Goal: Find specific page/section: Find specific page/section

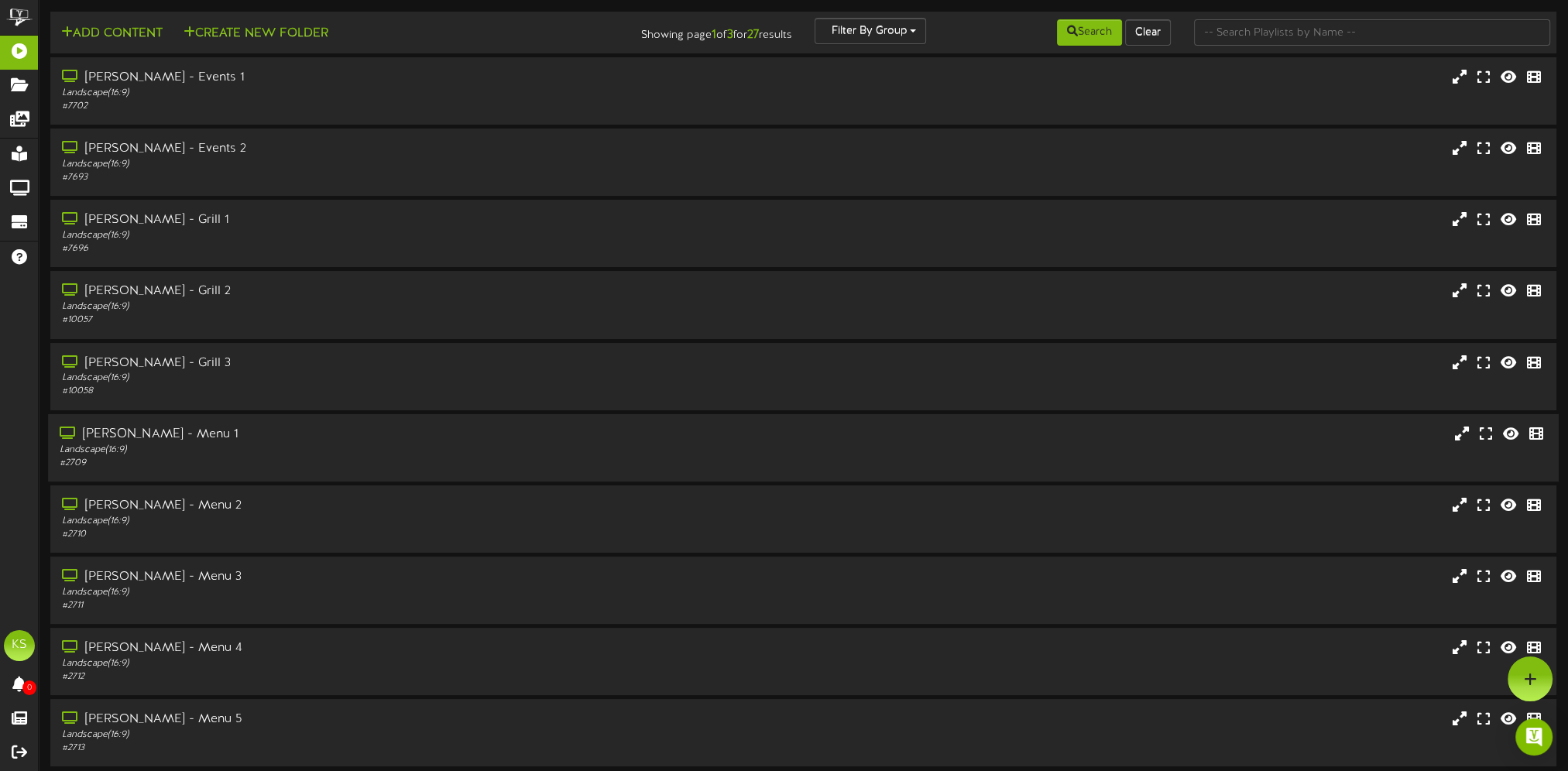
click at [226, 454] on div "Landscape ( 16:9 )" at bounding box center [363, 449] width 607 height 13
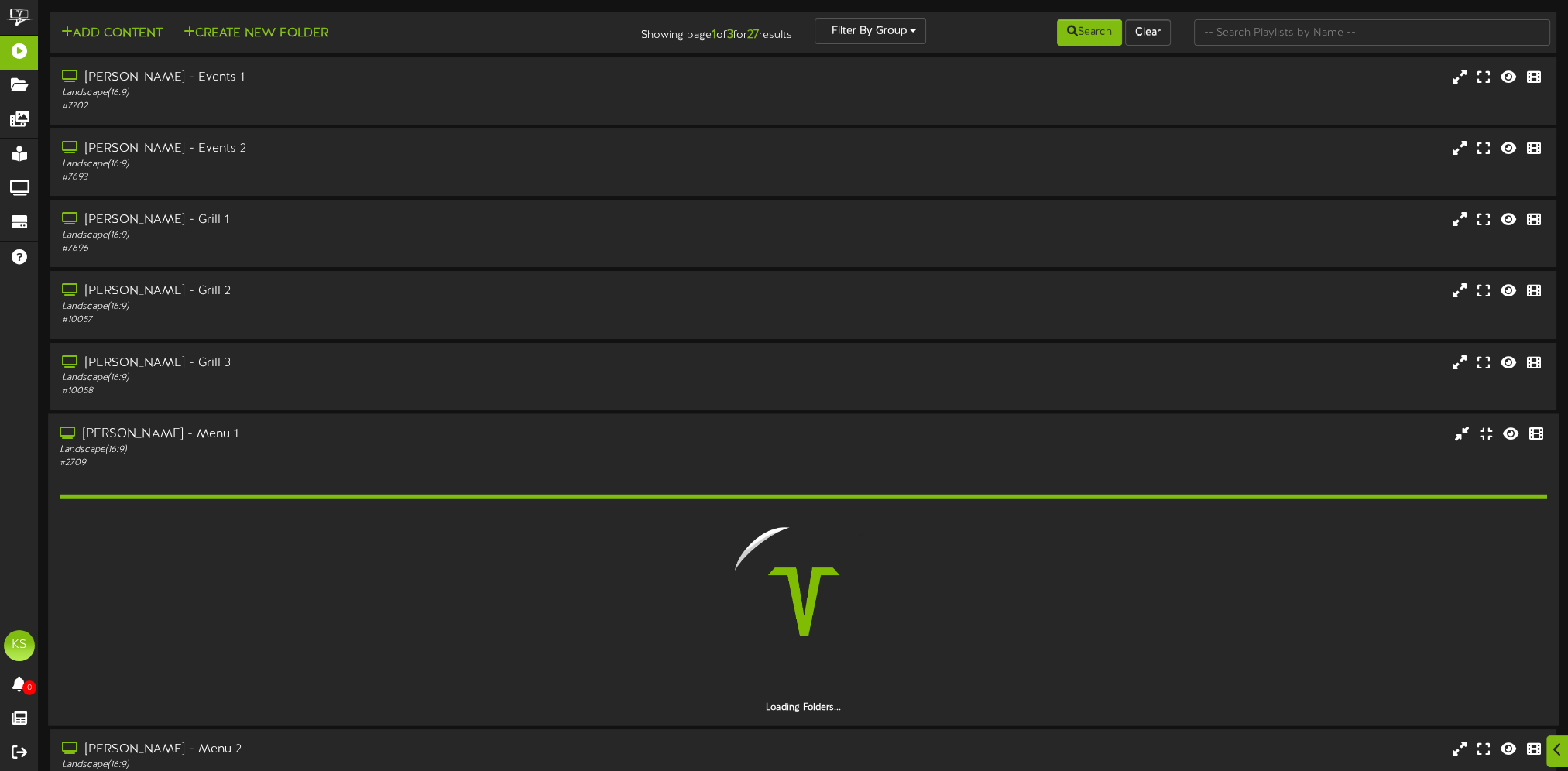
scroll to position [155, 0]
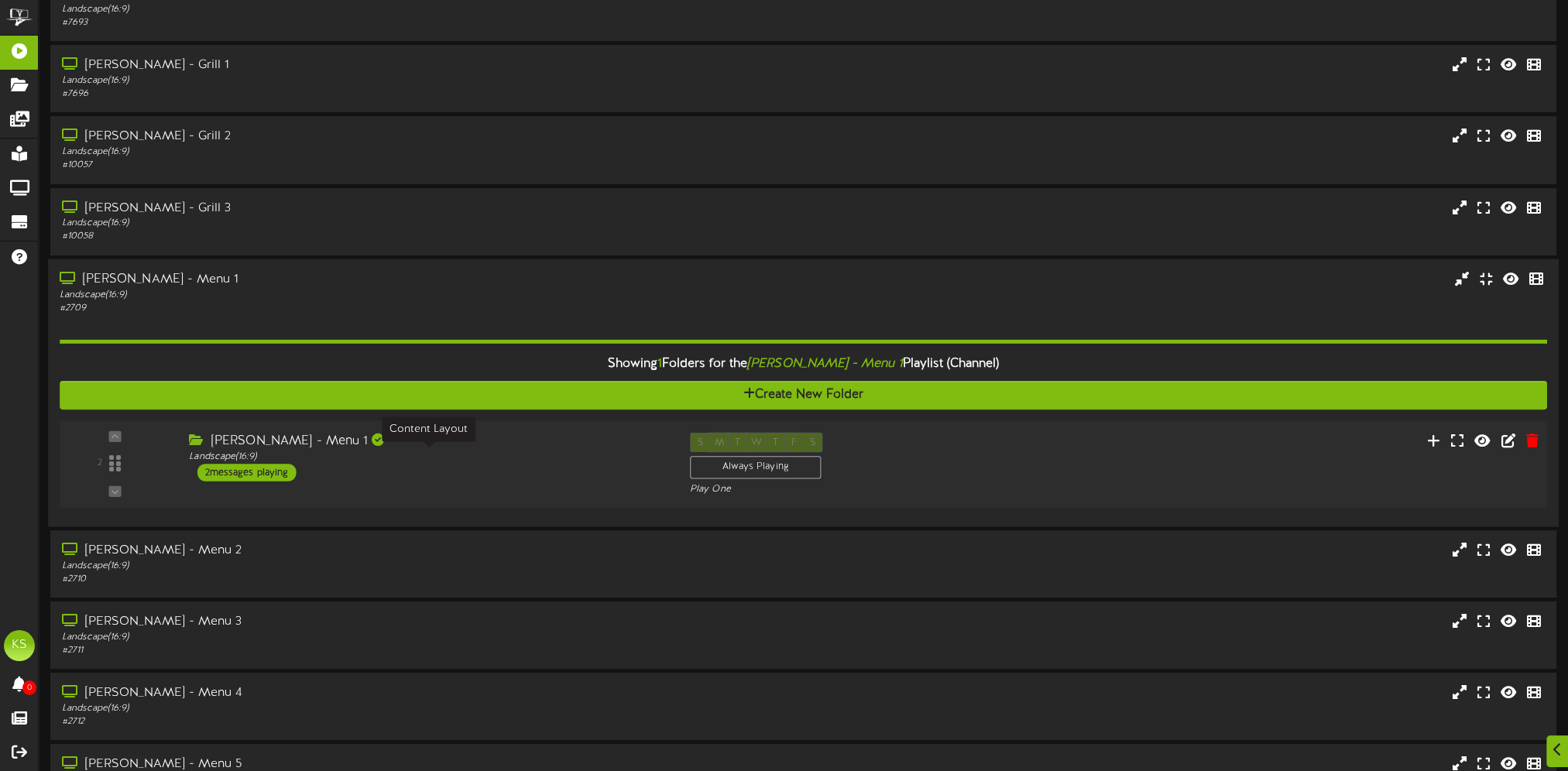
click at [474, 462] on div "Landscape ( 16:9 )" at bounding box center [427, 456] width 477 height 13
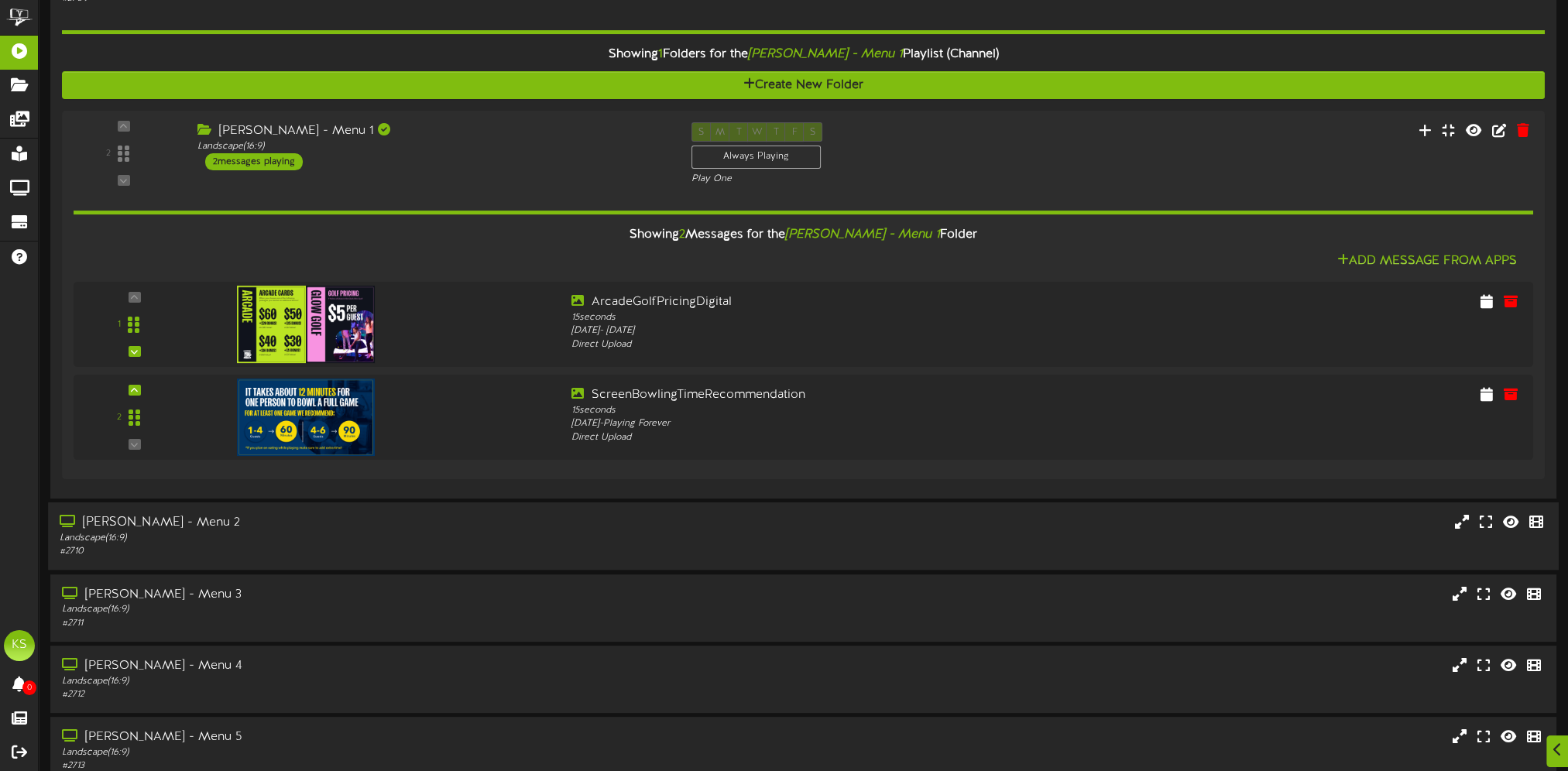
click at [334, 524] on div "[PERSON_NAME] - Menu 2" at bounding box center [363, 523] width 607 height 18
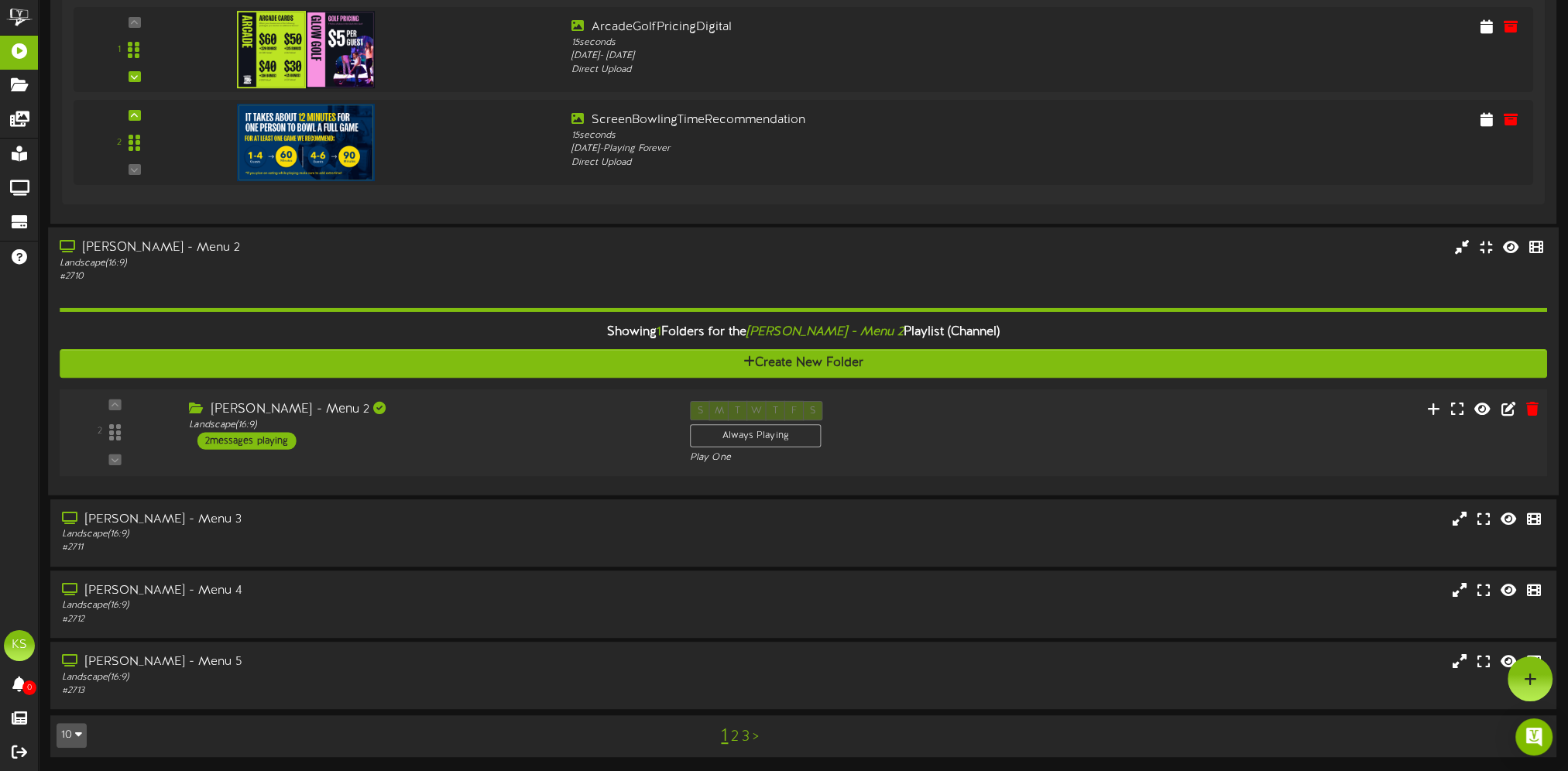
click at [390, 439] on div "[PERSON_NAME] - Menu 2 Landscape ( 16:9 ) 2 messages playing" at bounding box center [427, 425] width 501 height 49
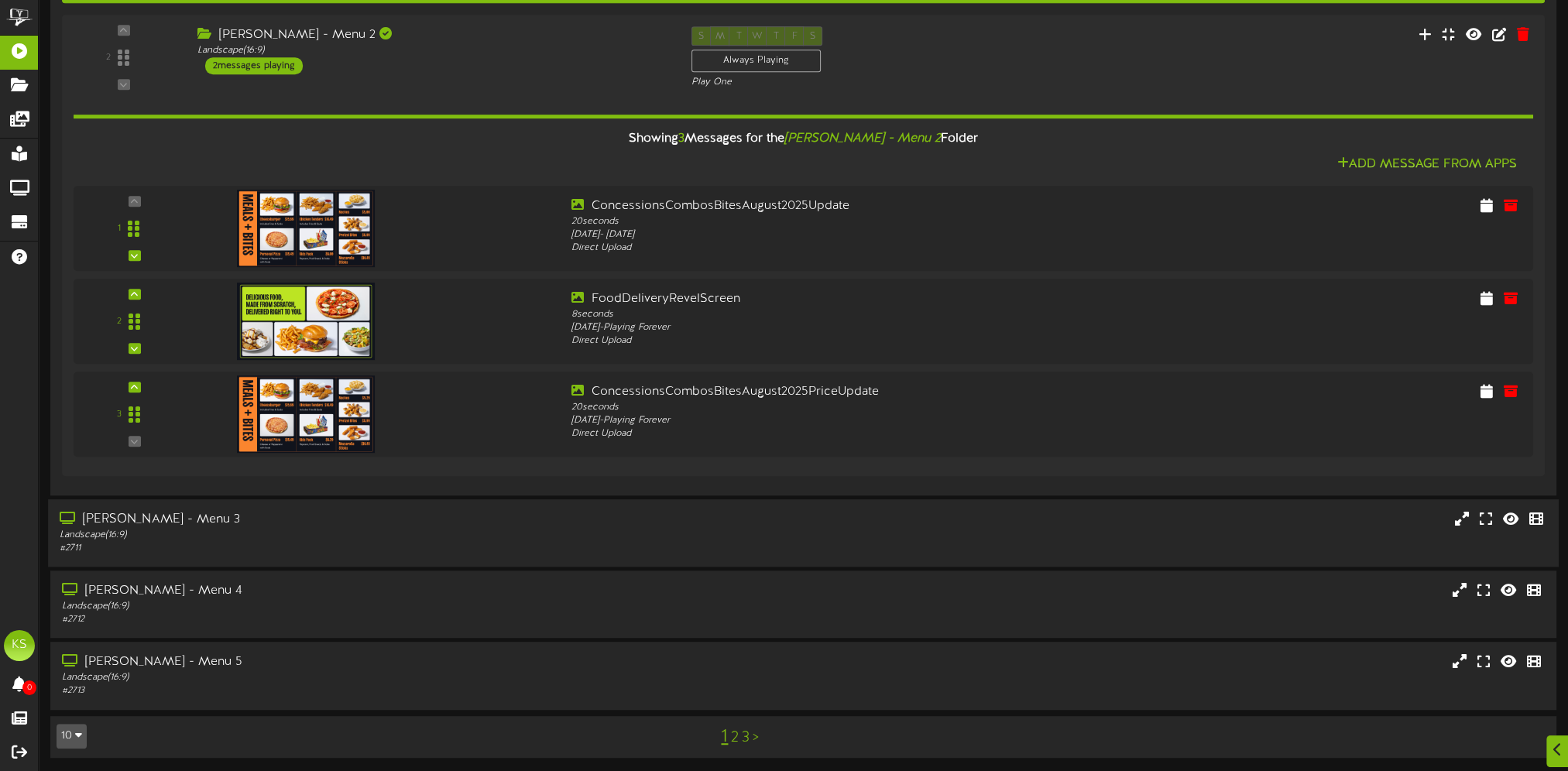
click at [391, 507] on div "[PERSON_NAME] - Menu 3 Landscape ( 16:9 ) # 2711" at bounding box center [803, 534] width 1511 height 68
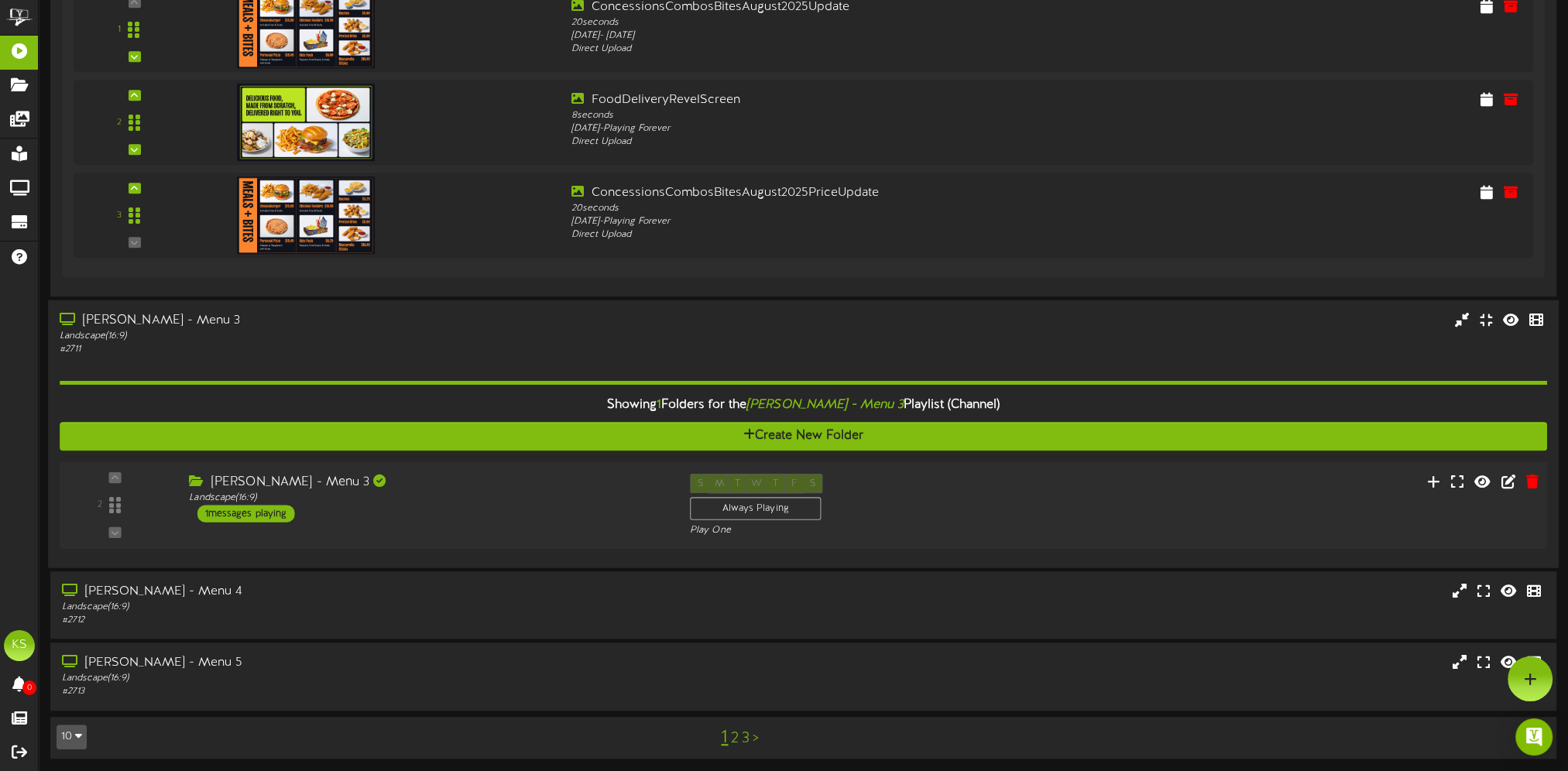
click at [469, 524] on div "2 ( 16:9" at bounding box center [803, 505] width 1502 height 63
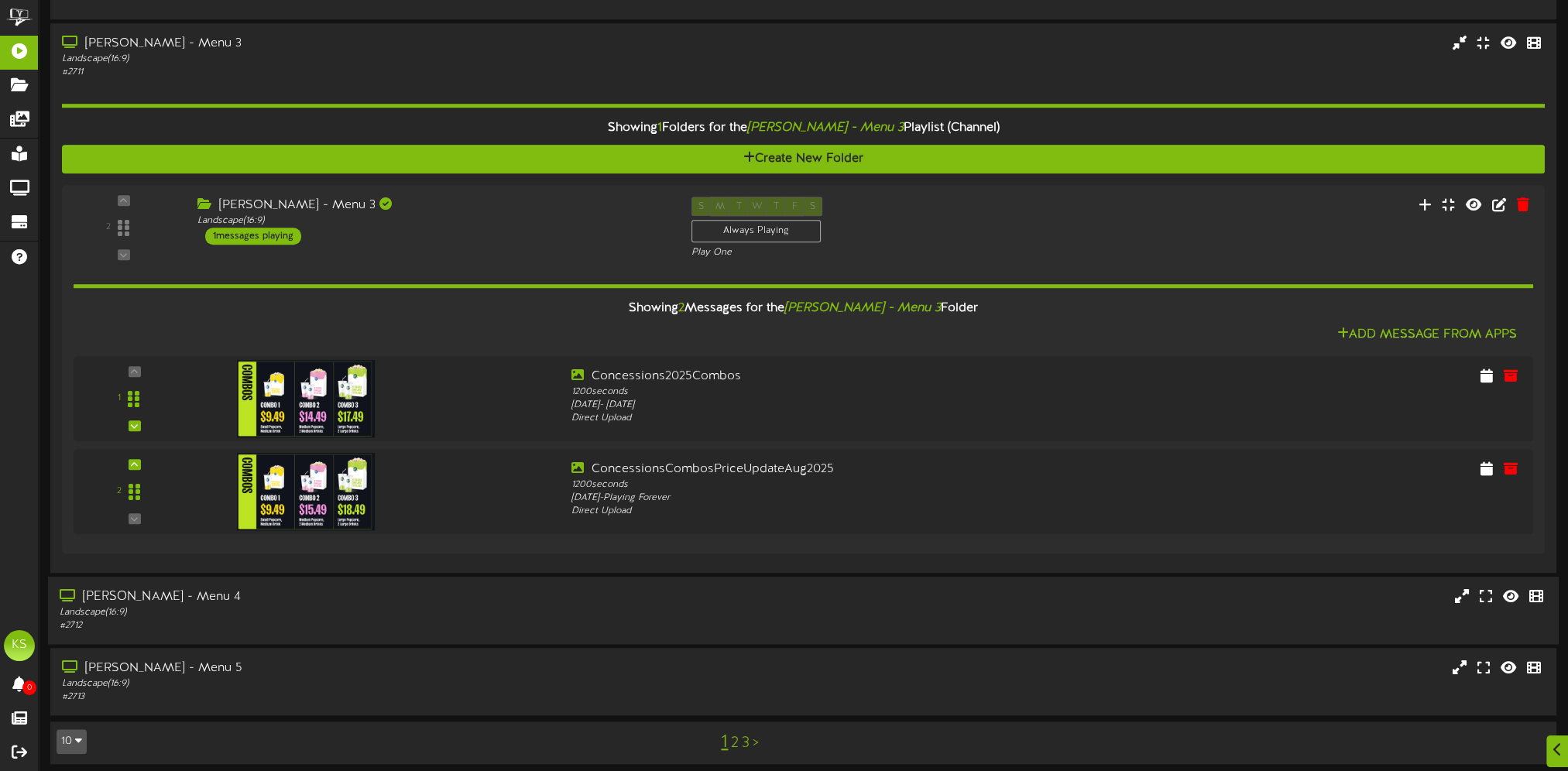
click at [495, 599] on div "[PERSON_NAME] - Menu 4" at bounding box center [363, 598] width 607 height 18
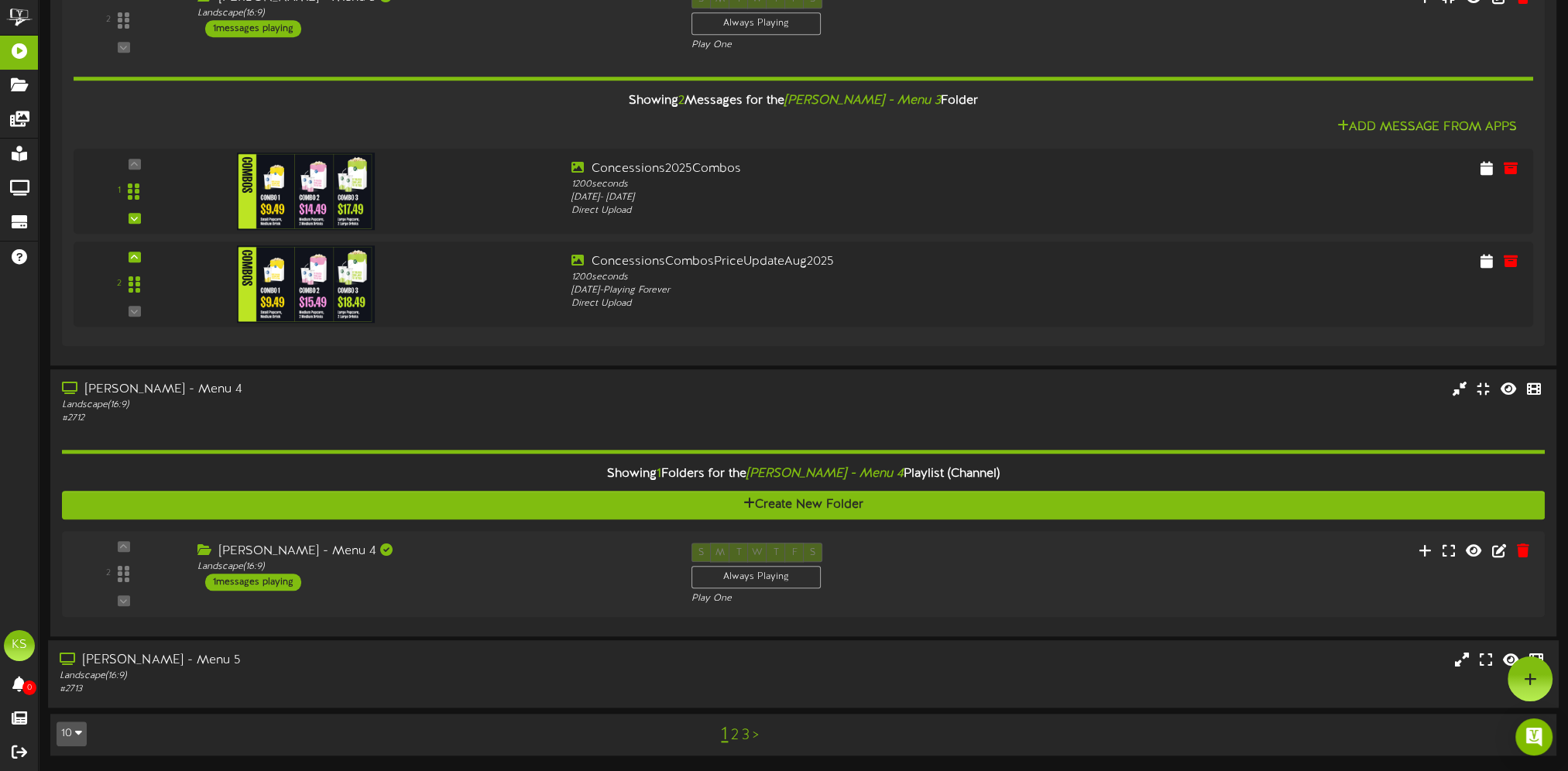
scroll to position [1795, 0]
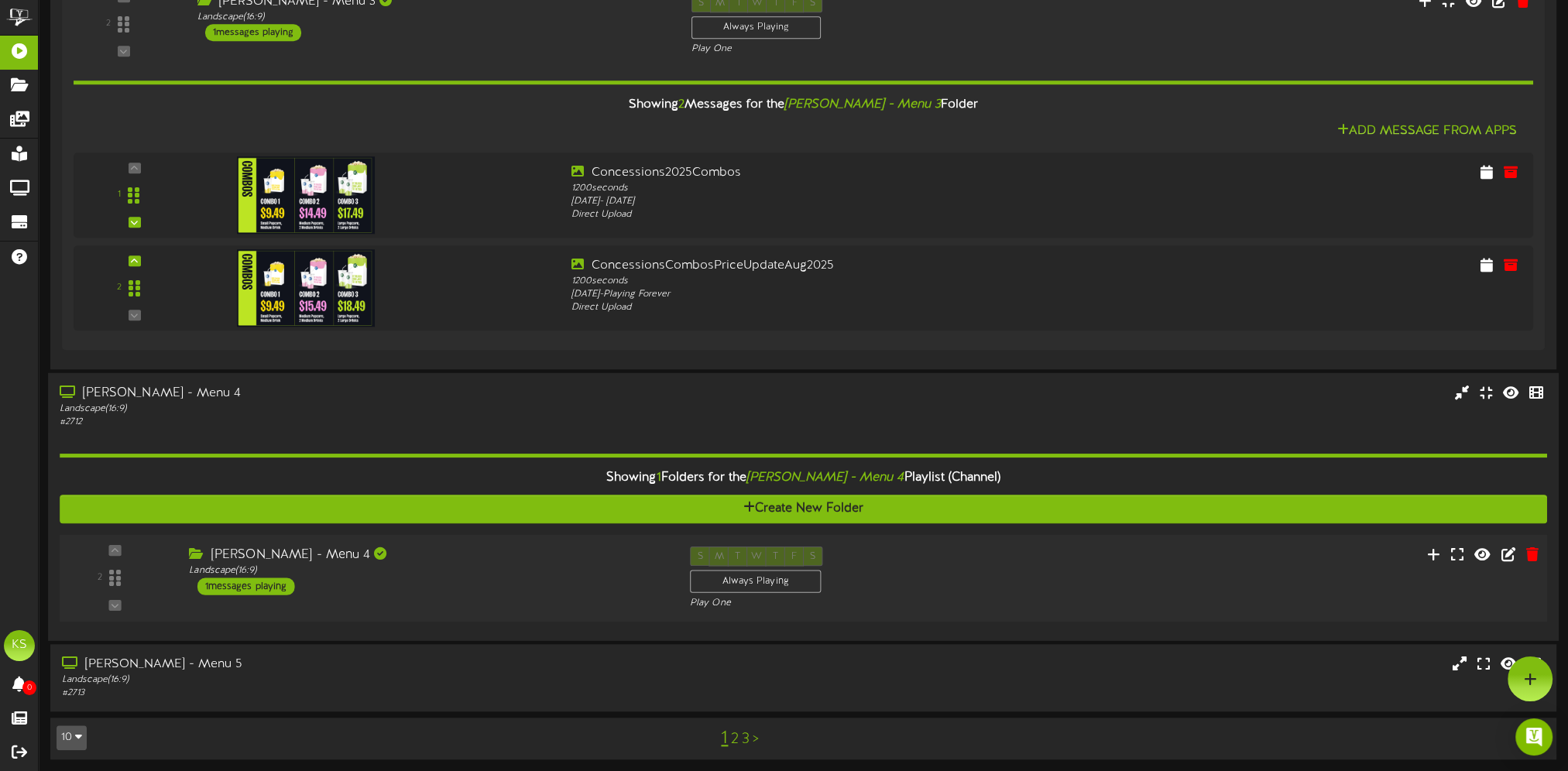
click at [417, 585] on div "[PERSON_NAME] - Menu 4 Landscape ( 16:9 ) 1 messages playing" at bounding box center [427, 571] width 501 height 49
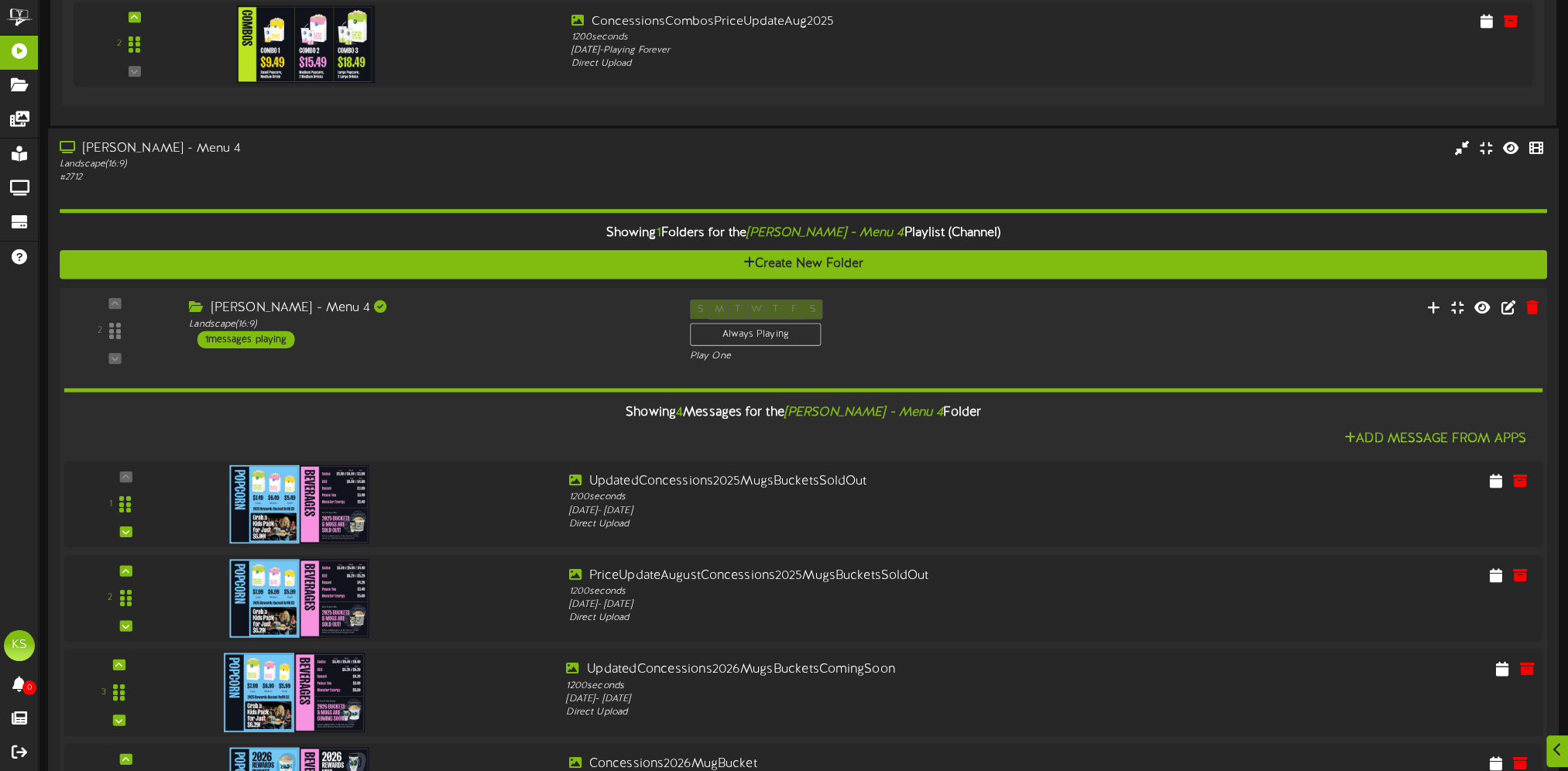
scroll to position [2263, 0]
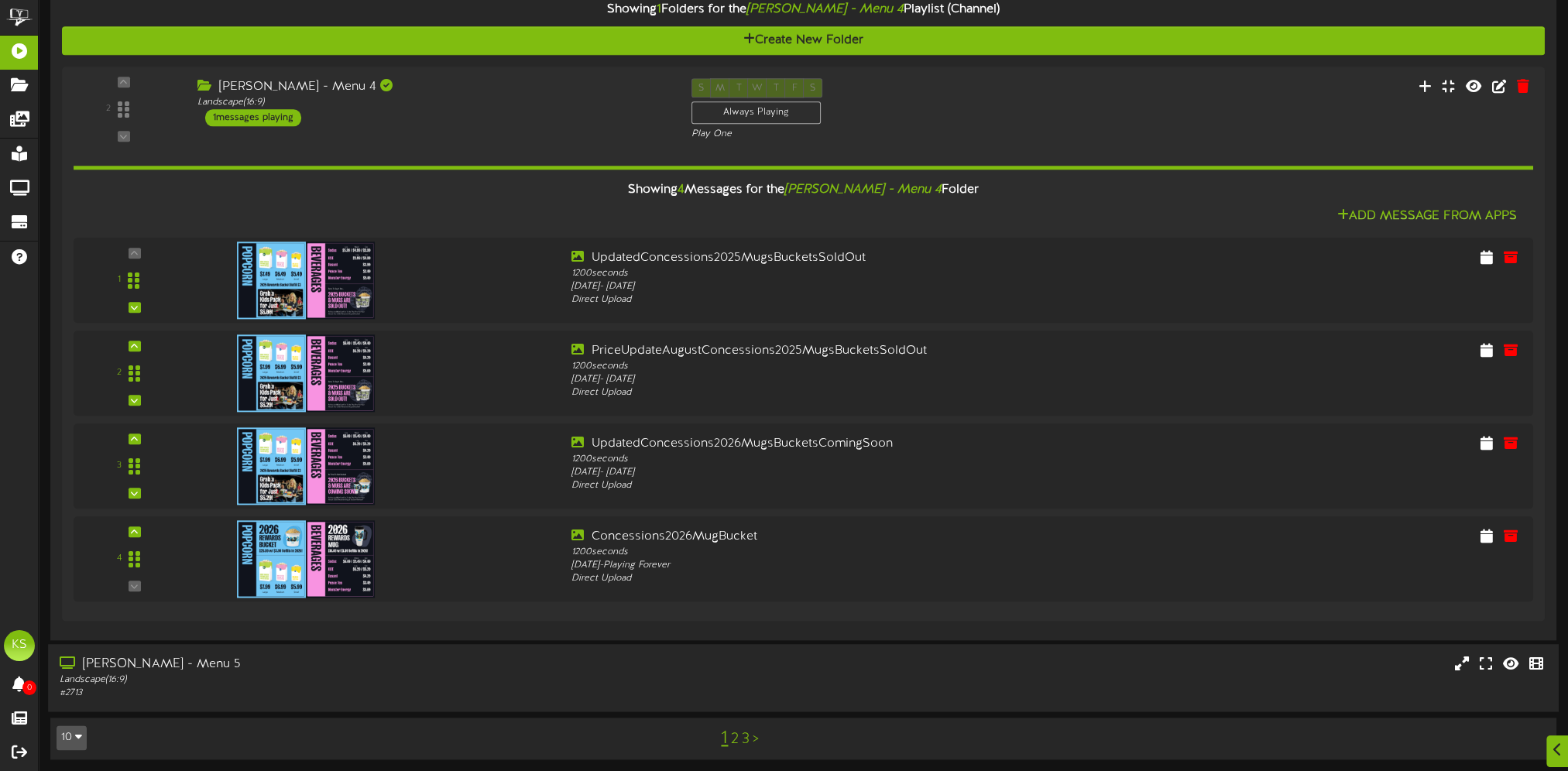
click at [398, 691] on div "# 2713" at bounding box center [363, 693] width 607 height 13
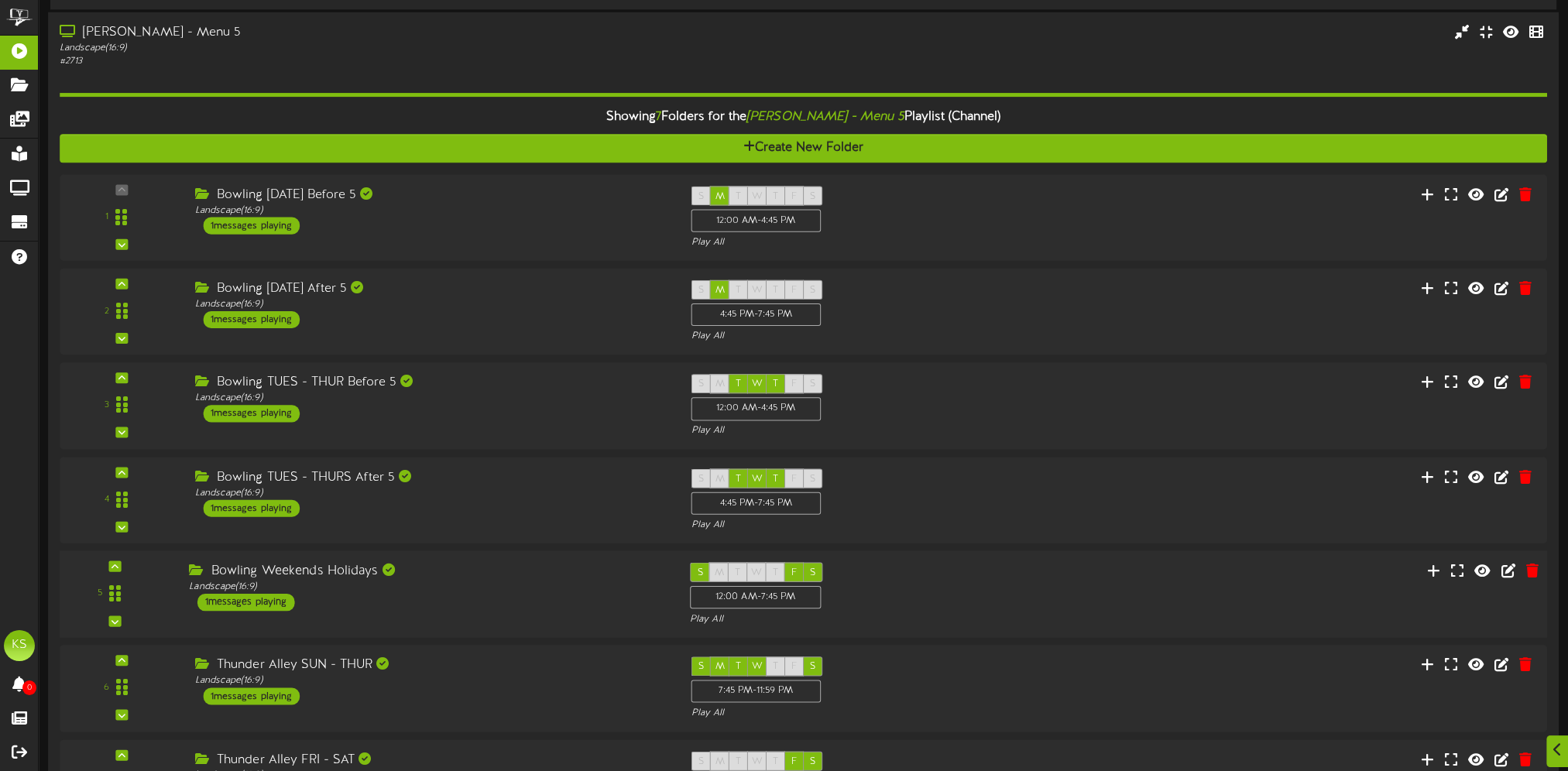
scroll to position [3024, 0]
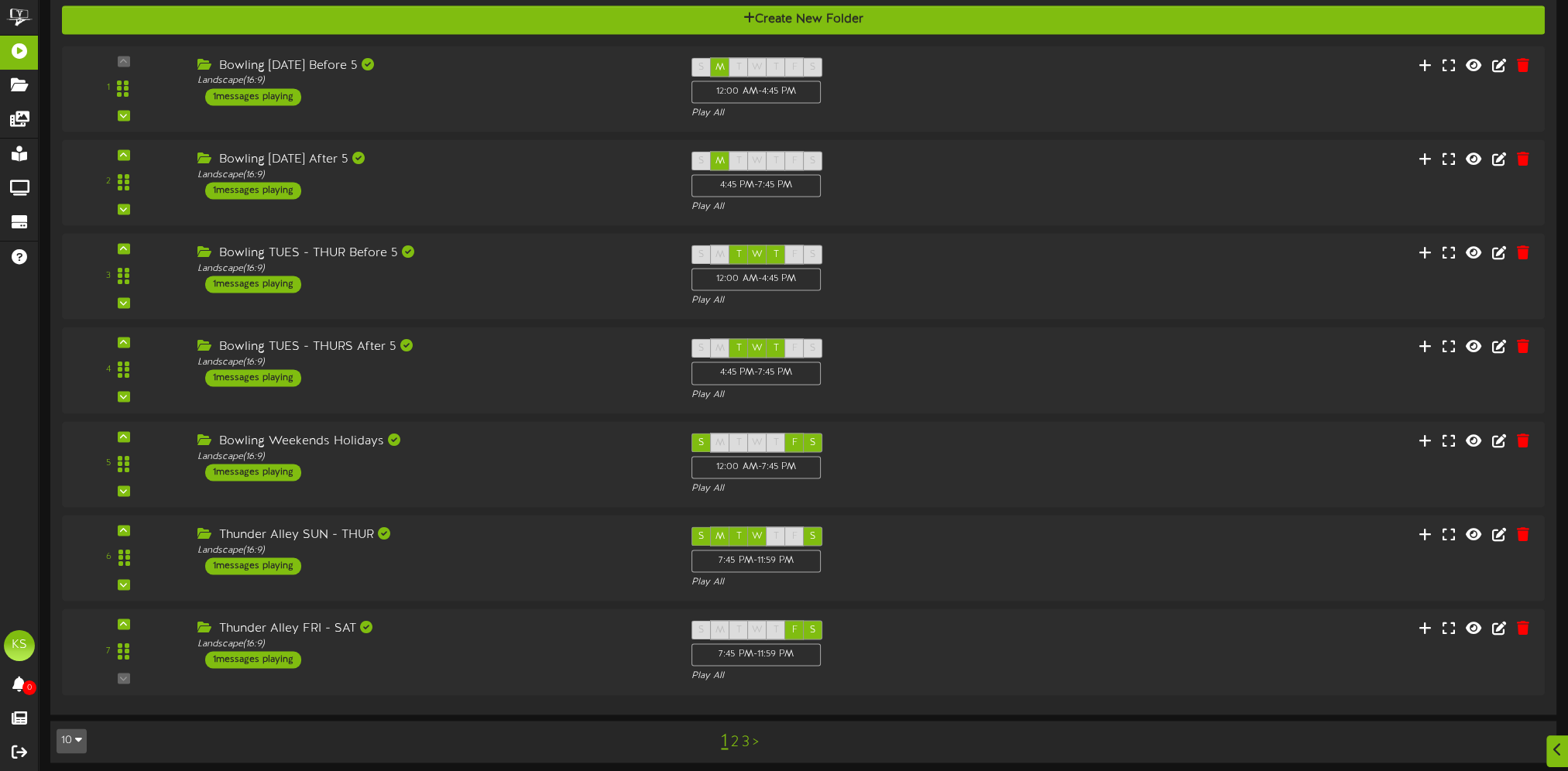
click at [737, 737] on link "2" at bounding box center [735, 743] width 8 height 17
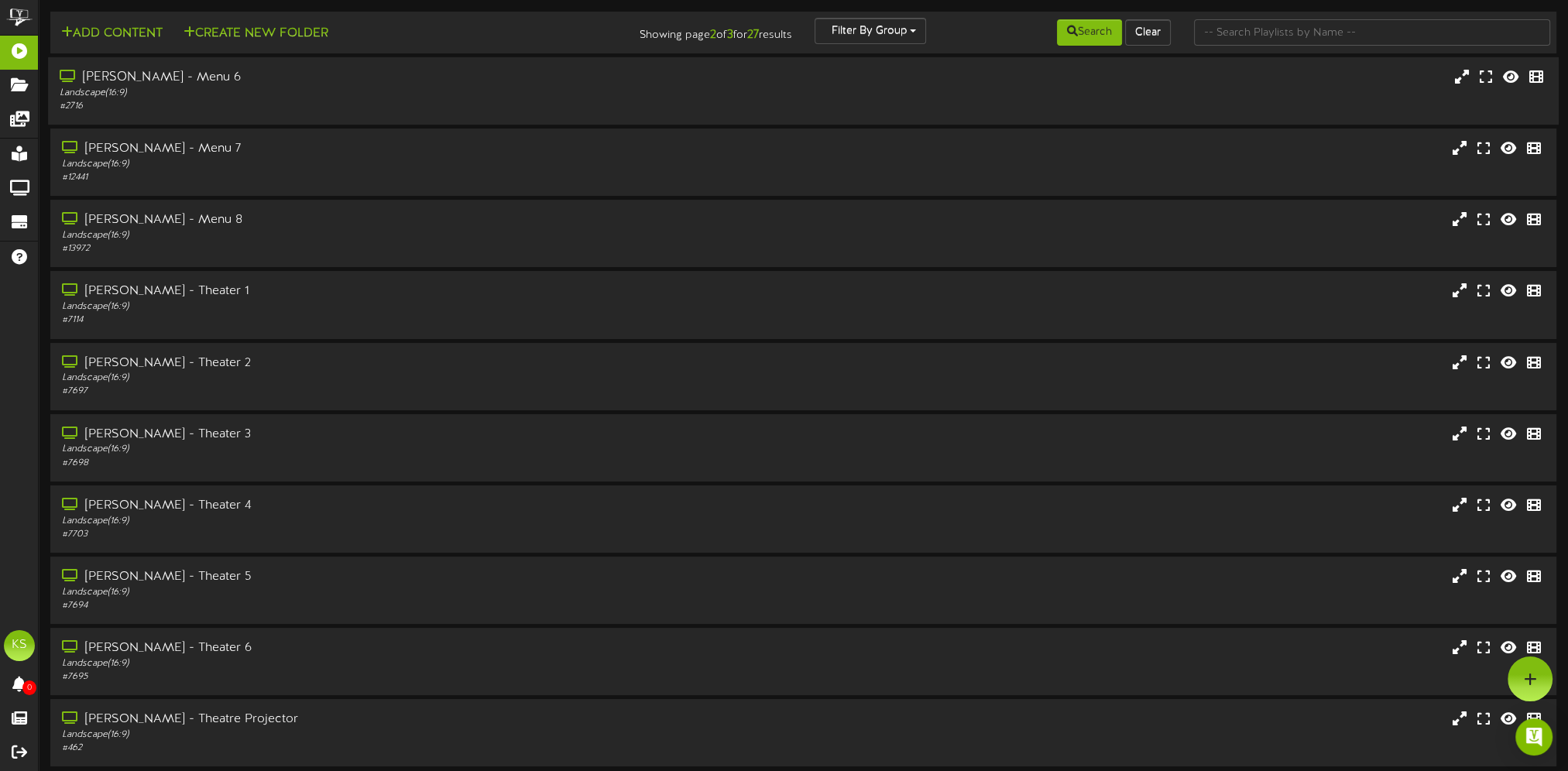
click at [188, 105] on div "# 2716" at bounding box center [363, 106] width 607 height 13
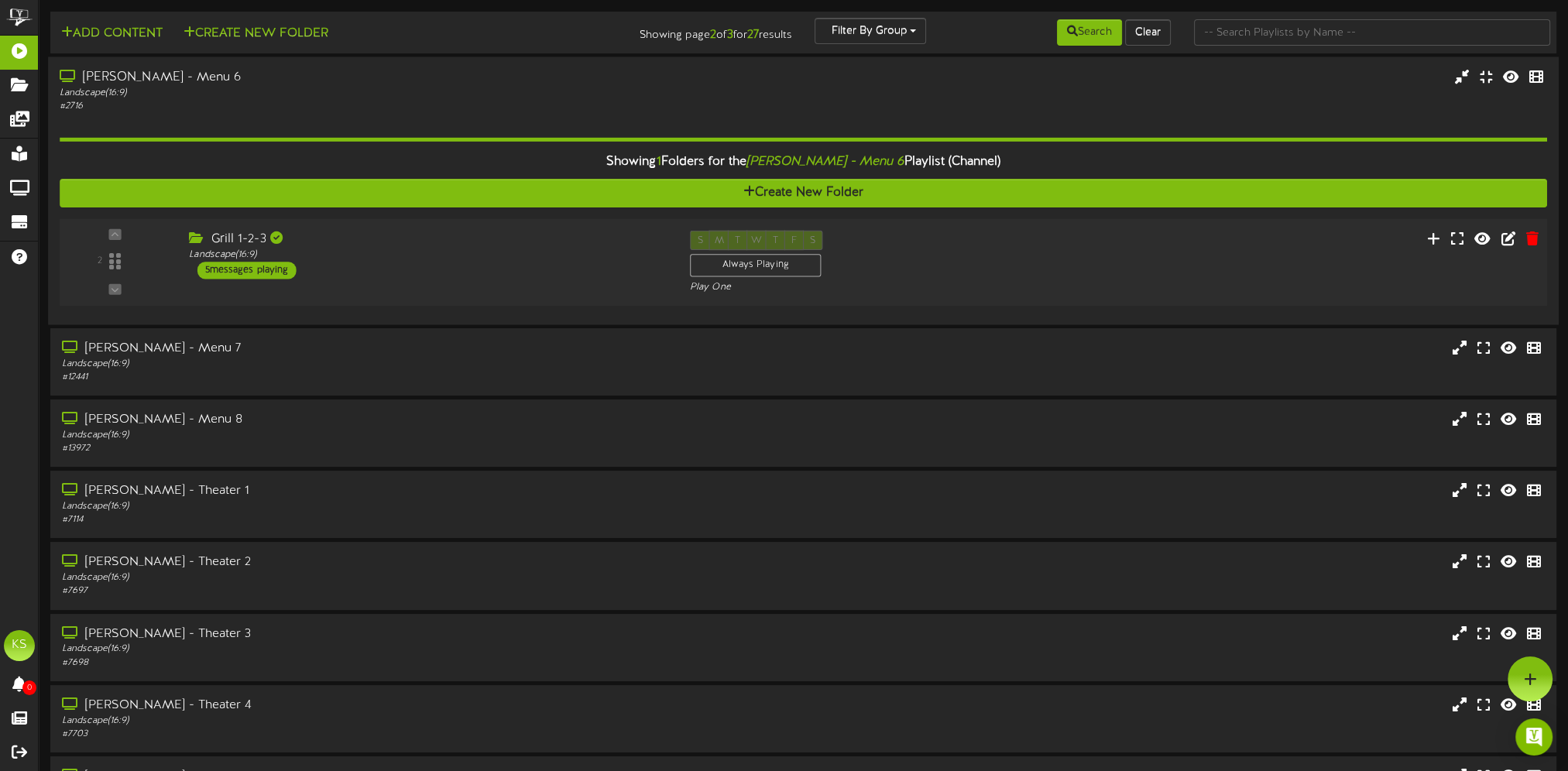
click at [393, 257] on div "Landscape ( 16:9 )" at bounding box center [427, 255] width 477 height 13
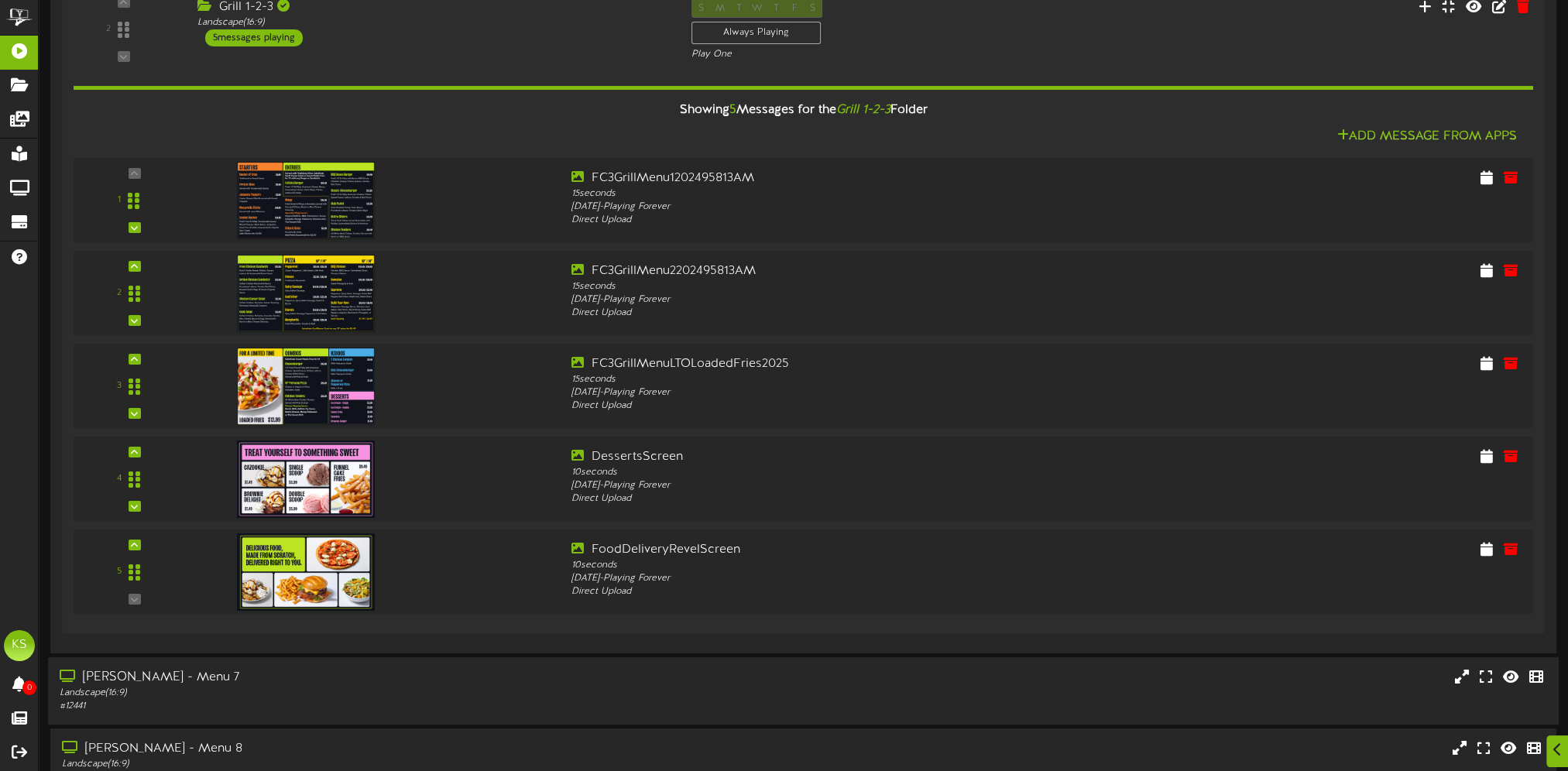
scroll to position [465, 0]
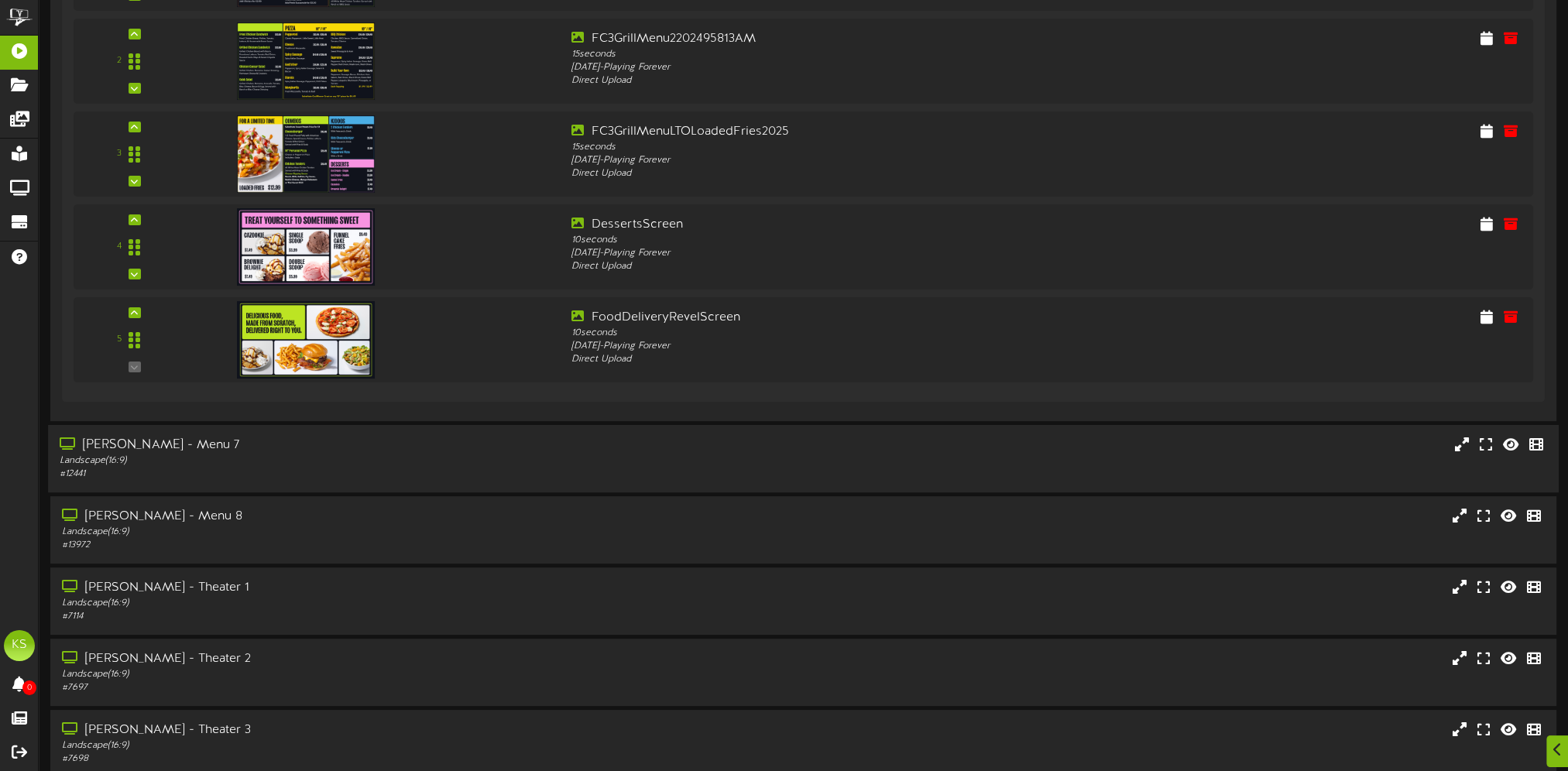
click at [311, 425] on div "[PERSON_NAME] - Menu 7 Landscape ( 16:9 ) # 12441" at bounding box center [803, 459] width 1511 height 68
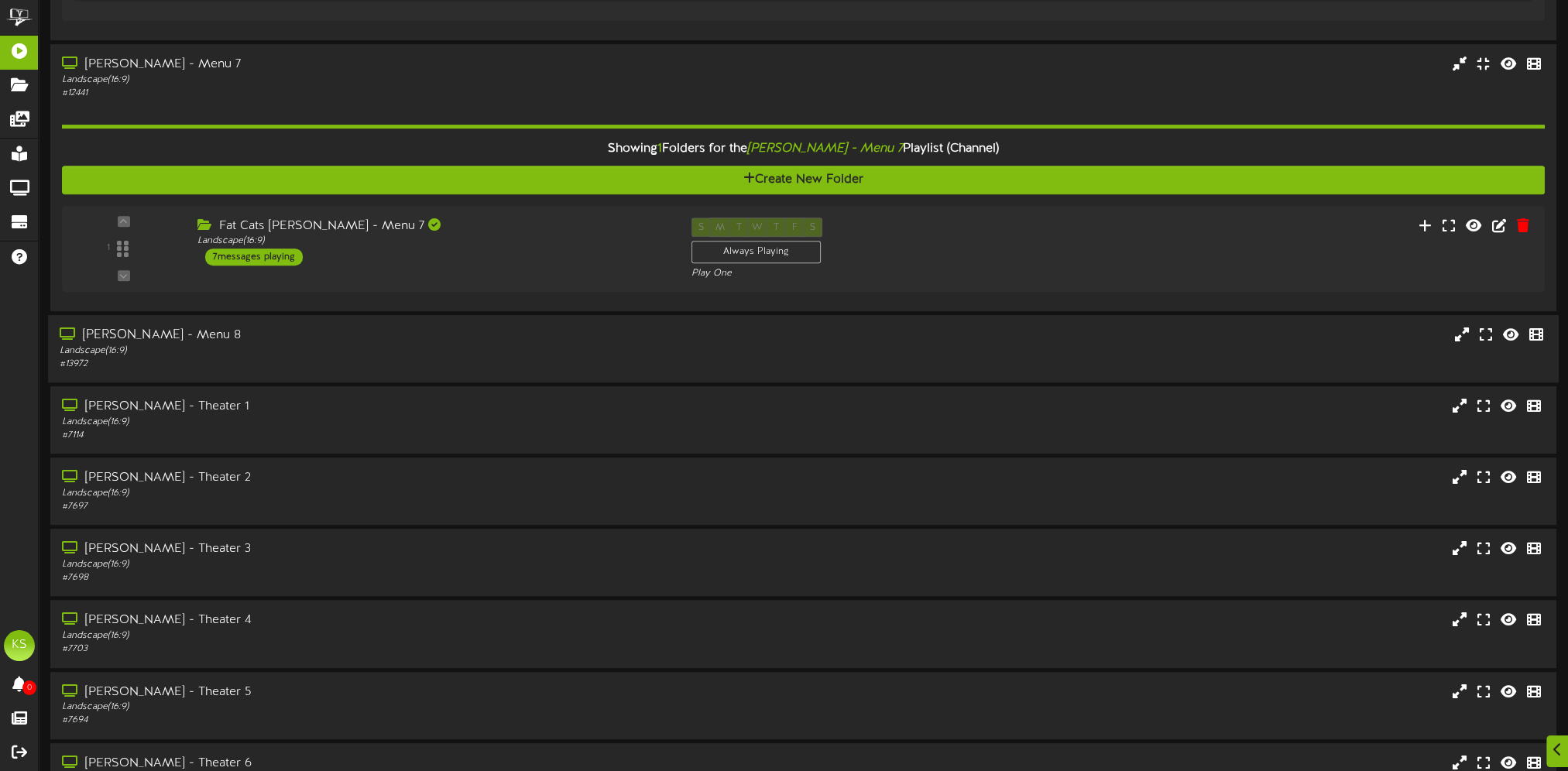
scroll to position [929, 0]
